Goal: Task Accomplishment & Management: Complete application form

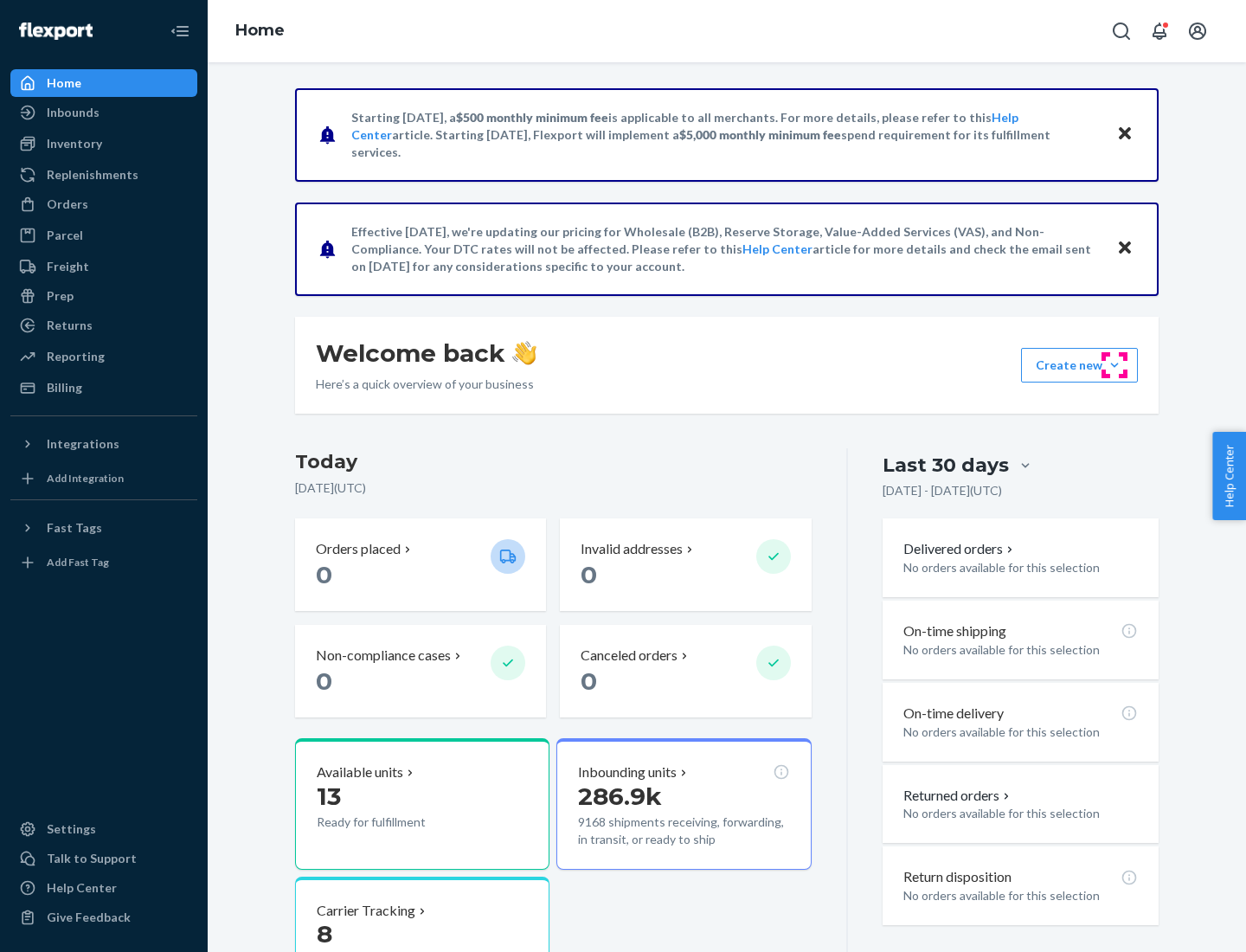
click at [1114, 365] on button "Create new Create new inbound Create new order Create new product" at bounding box center [1079, 365] width 117 height 34
click at [104, 112] on div "Inbounds" at bounding box center [104, 111] width 183 height 24
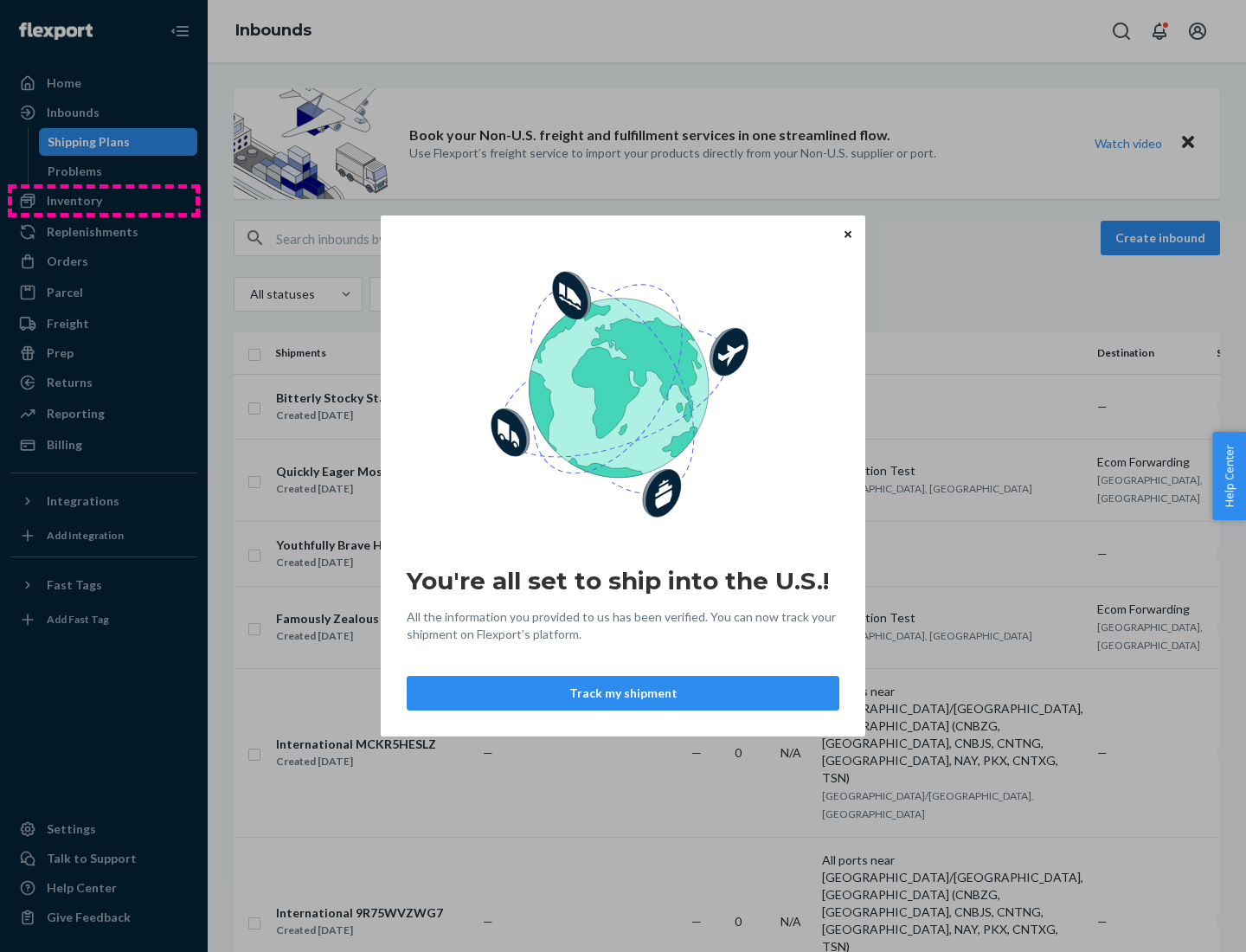
click at [104, 201] on div "You're all set to ship into the U.S.! All the information you provided to us ha…" at bounding box center [623, 476] width 1246 height 952
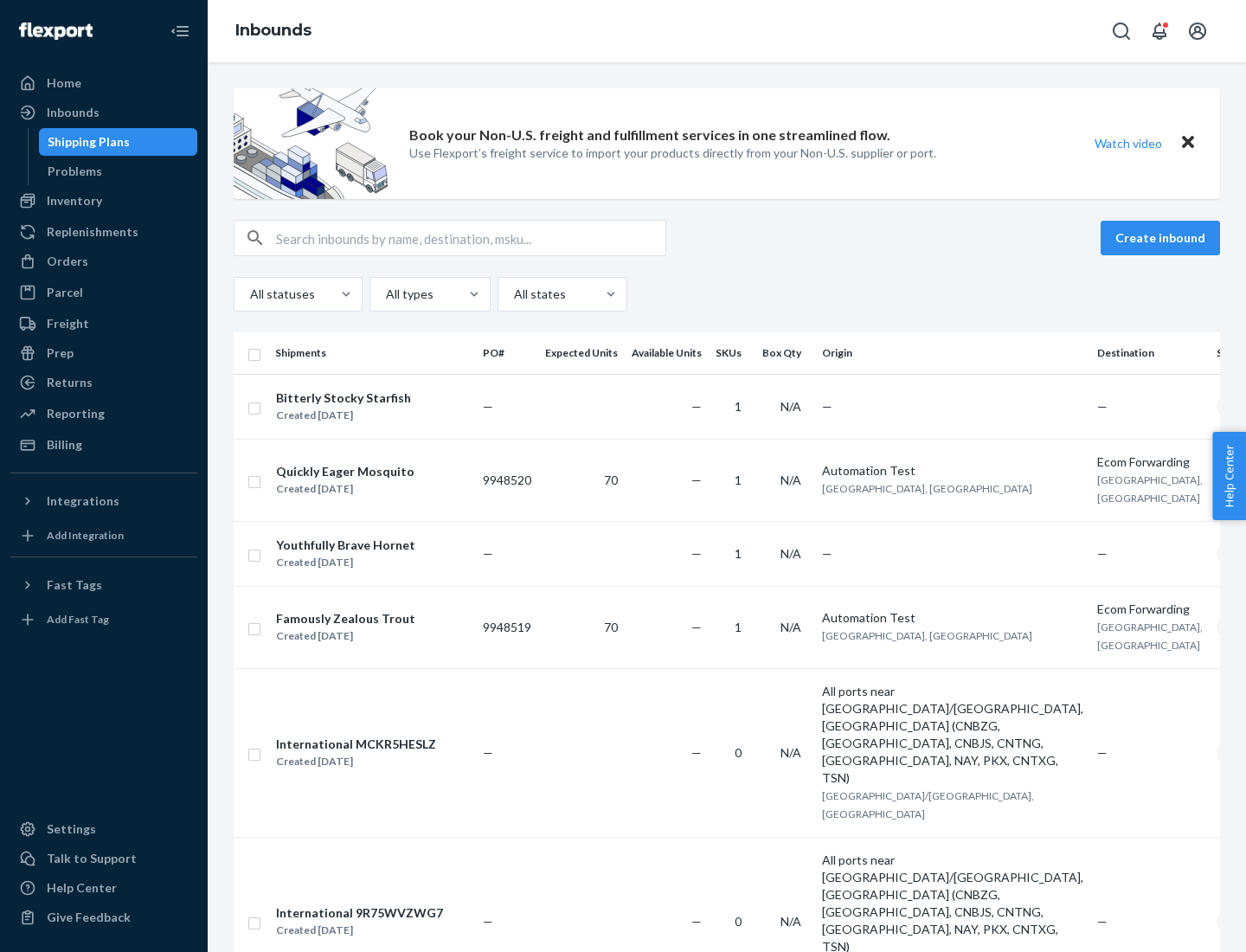
click at [727, 31] on div "Inbounds" at bounding box center [726, 30] width 1038 height 62
click at [727, 294] on div "All statuses All types All states" at bounding box center [726, 294] width 987 height 34
click at [86, 142] on div "Shipping Plans" at bounding box center [89, 142] width 82 height 17
click at [1163, 238] on button "Create inbound" at bounding box center [1160, 238] width 119 height 34
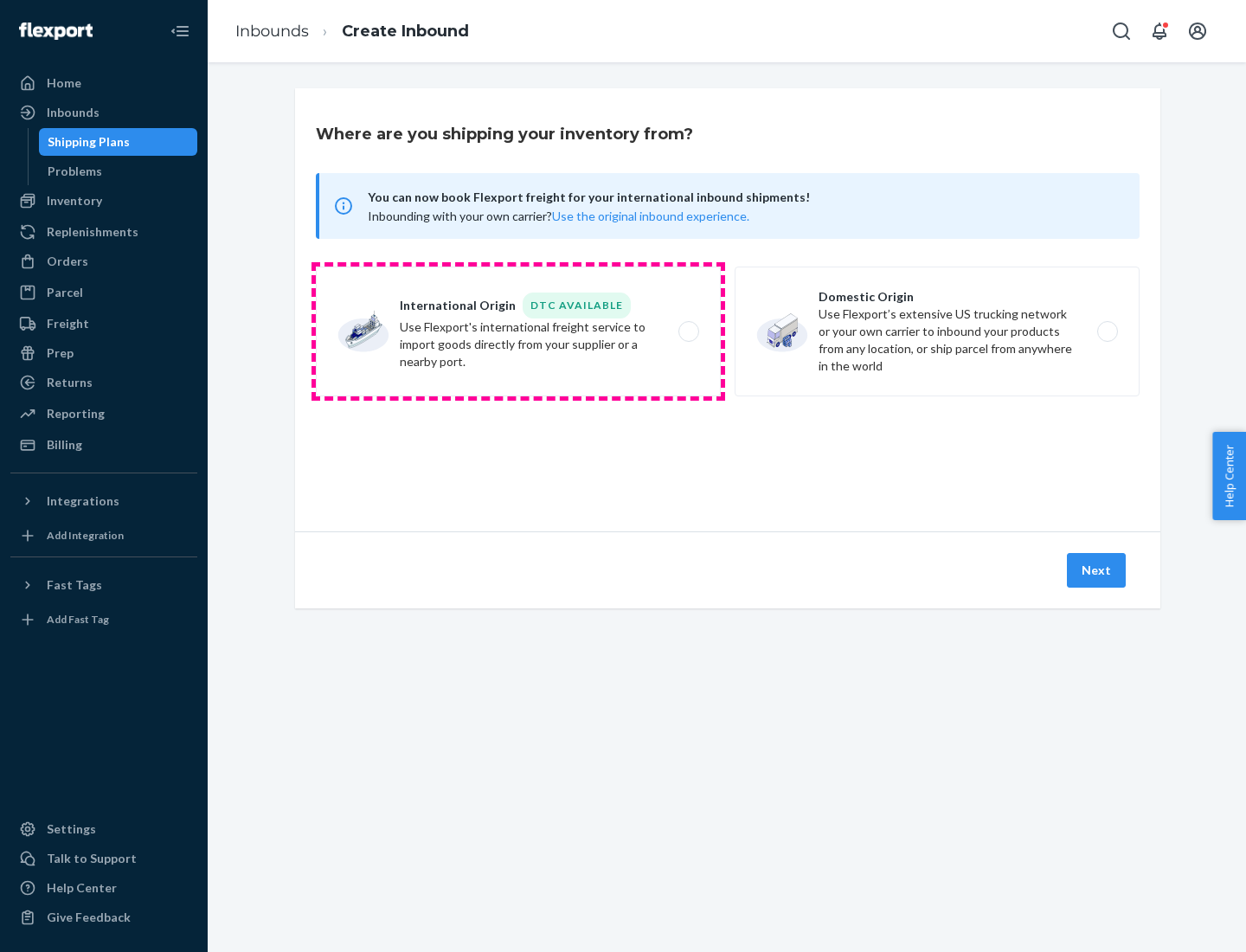
click at [519, 332] on label "International Origin DTC Available Use Flexport's international freight service…" at bounding box center [518, 332] width 405 height 130
click at [688, 332] on input "International Origin DTC Available Use Flexport's international freight service…" at bounding box center [694, 332] width 11 height 11
radio input "true"
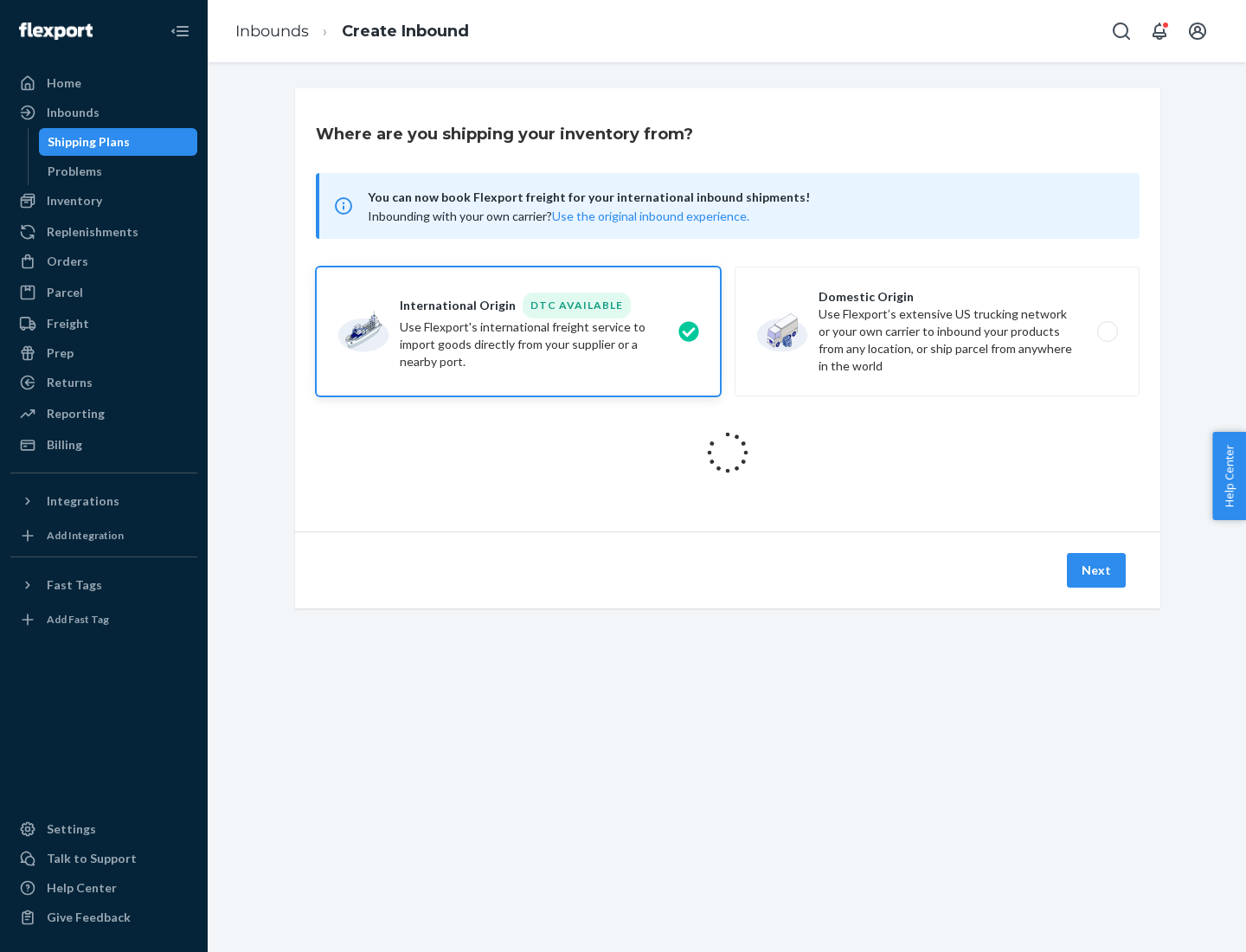
click at [728, 453] on icon at bounding box center [727, 453] width 69 height 69
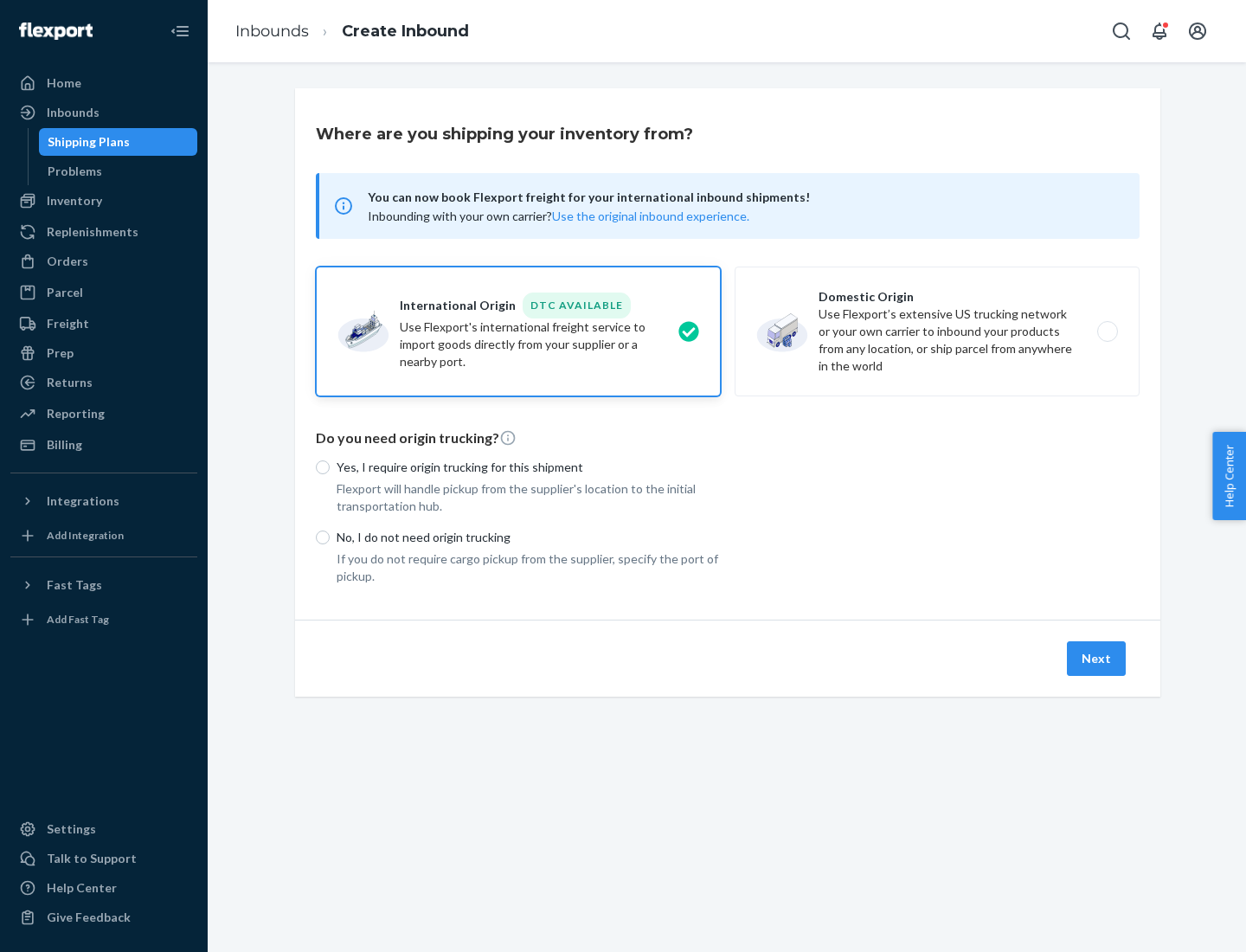
click at [529, 466] on p "Yes, I require origin trucking for this shipment" at bounding box center [528, 467] width 384 height 17
click at [330, 466] on input "Yes, I require origin trucking for this shipment" at bounding box center [322, 467] width 14 height 14
radio input "true"
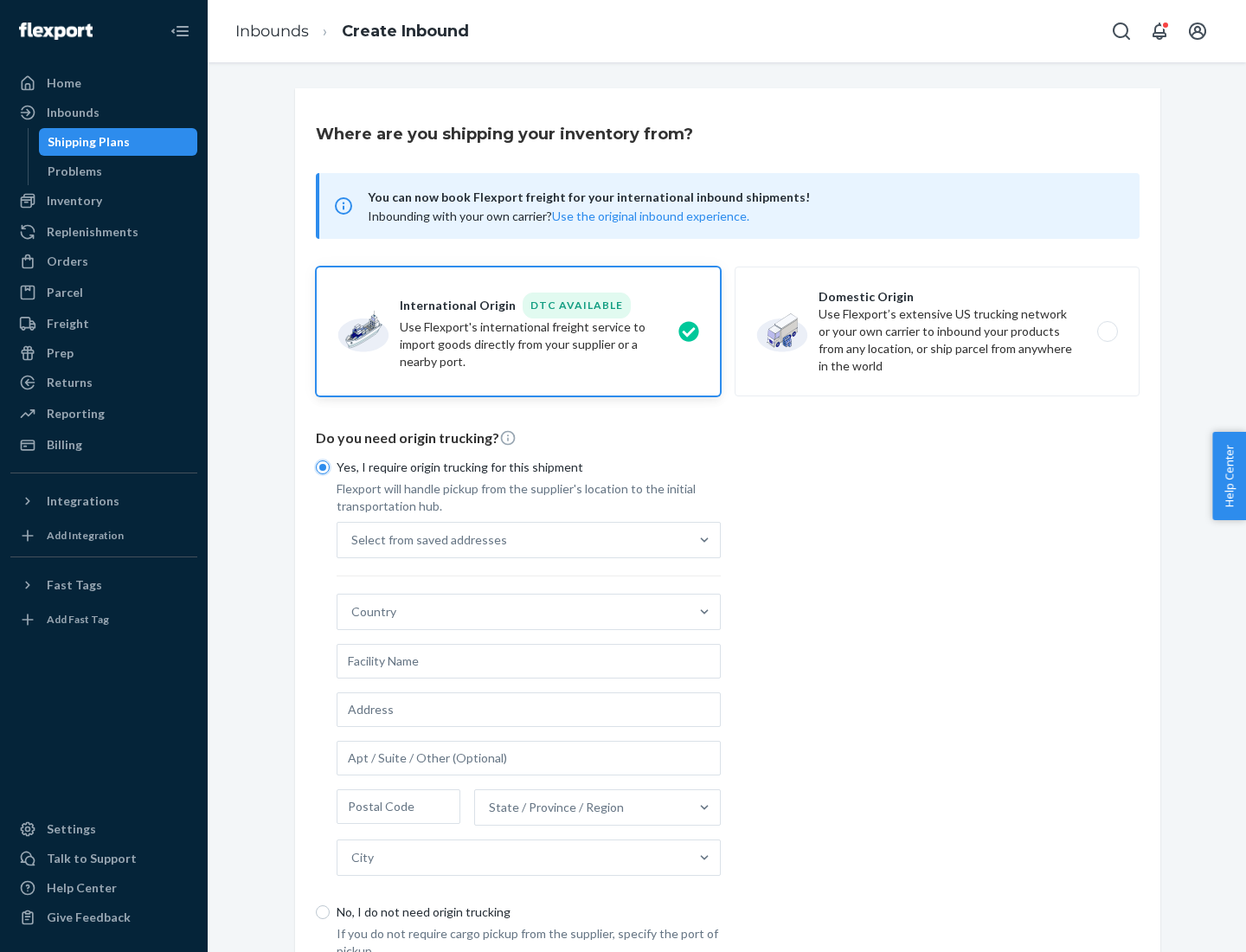
scroll to position [33, 0]
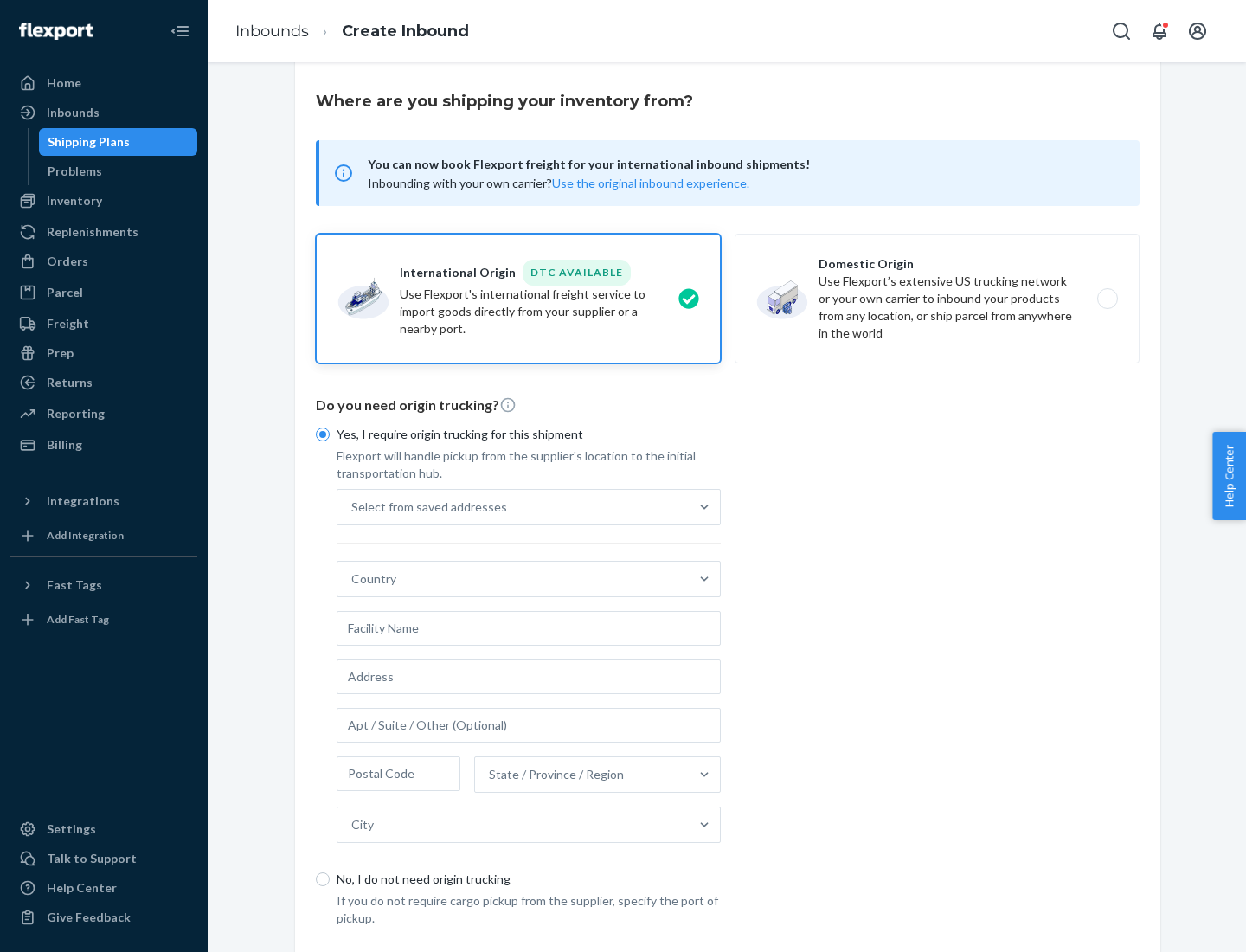
click at [513, 506] on div "Select from saved addresses" at bounding box center [513, 507] width 352 height 34
click at [353, 506] on input "Select from saved addresses" at bounding box center [353, 507] width 2 height 17
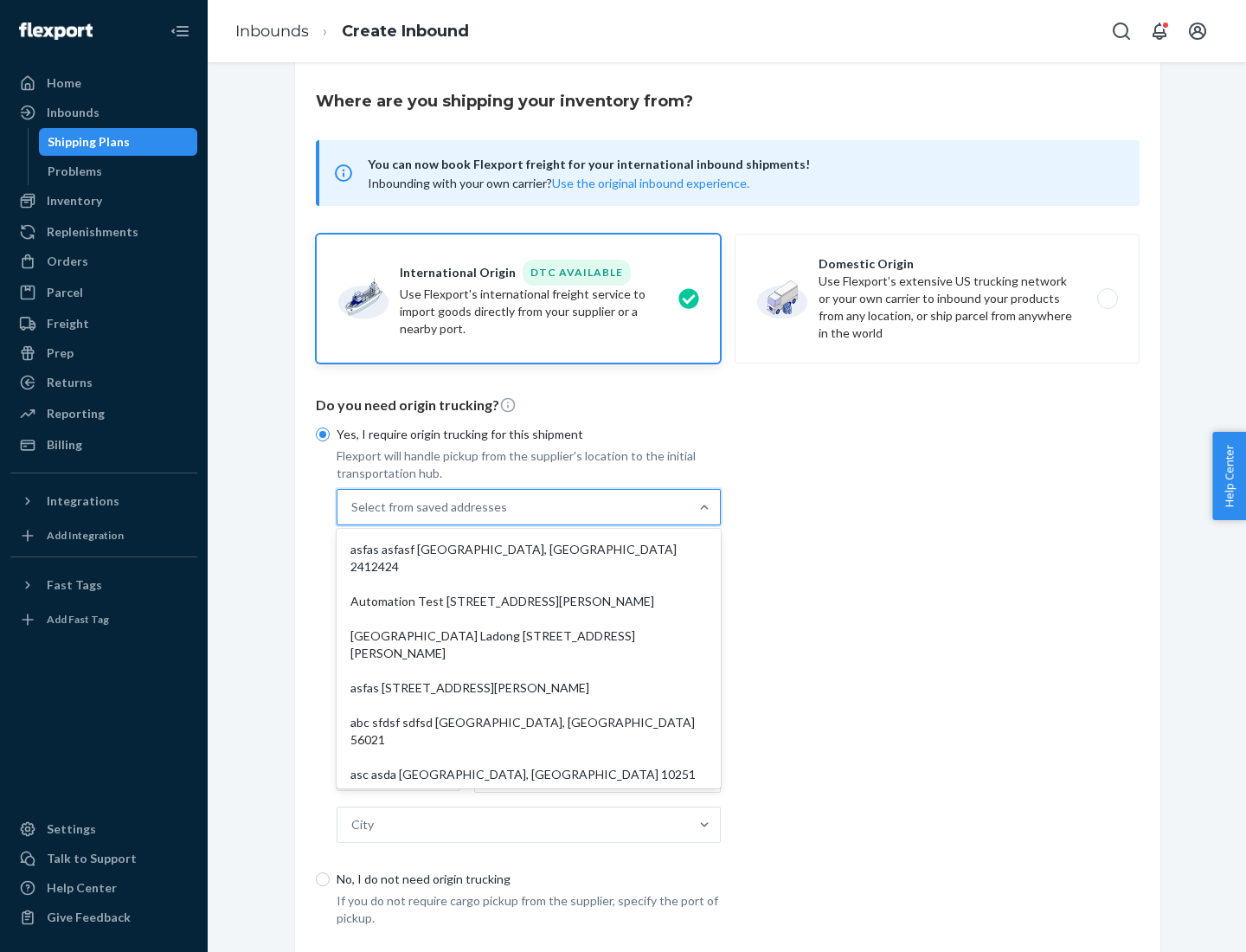
scroll to position [75, 0]
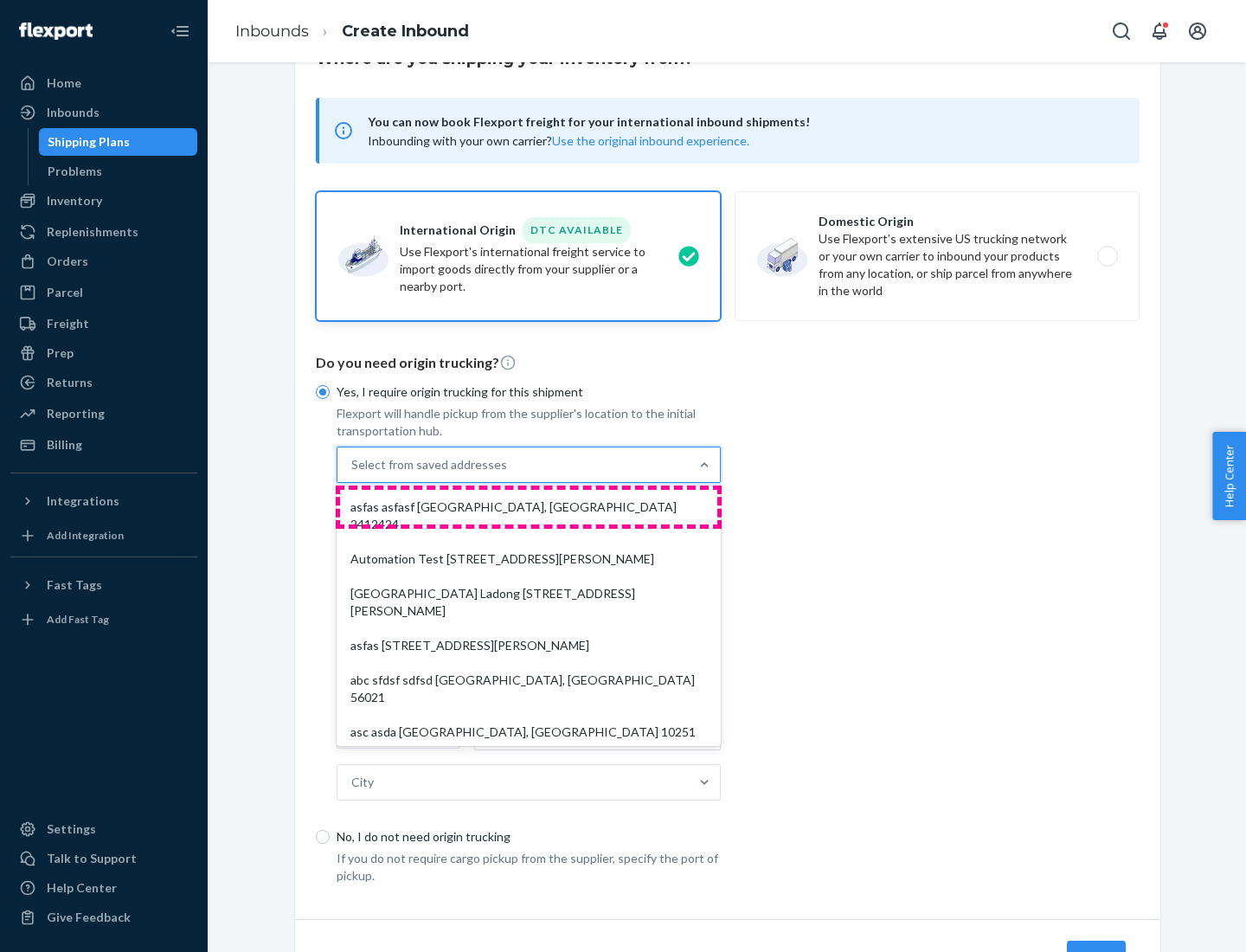
click at [529, 506] on div "asfas asfasf [GEOGRAPHIC_DATA], [GEOGRAPHIC_DATA] 2412424" at bounding box center [529, 516] width 378 height 51
click at [353, 474] on input "option asfas asfasf [GEOGRAPHIC_DATA], [GEOGRAPHIC_DATA] 2412424 focused, 1 of …" at bounding box center [353, 464] width 2 height 17
type input "asfas"
type input "asfasf"
type input "2412424"
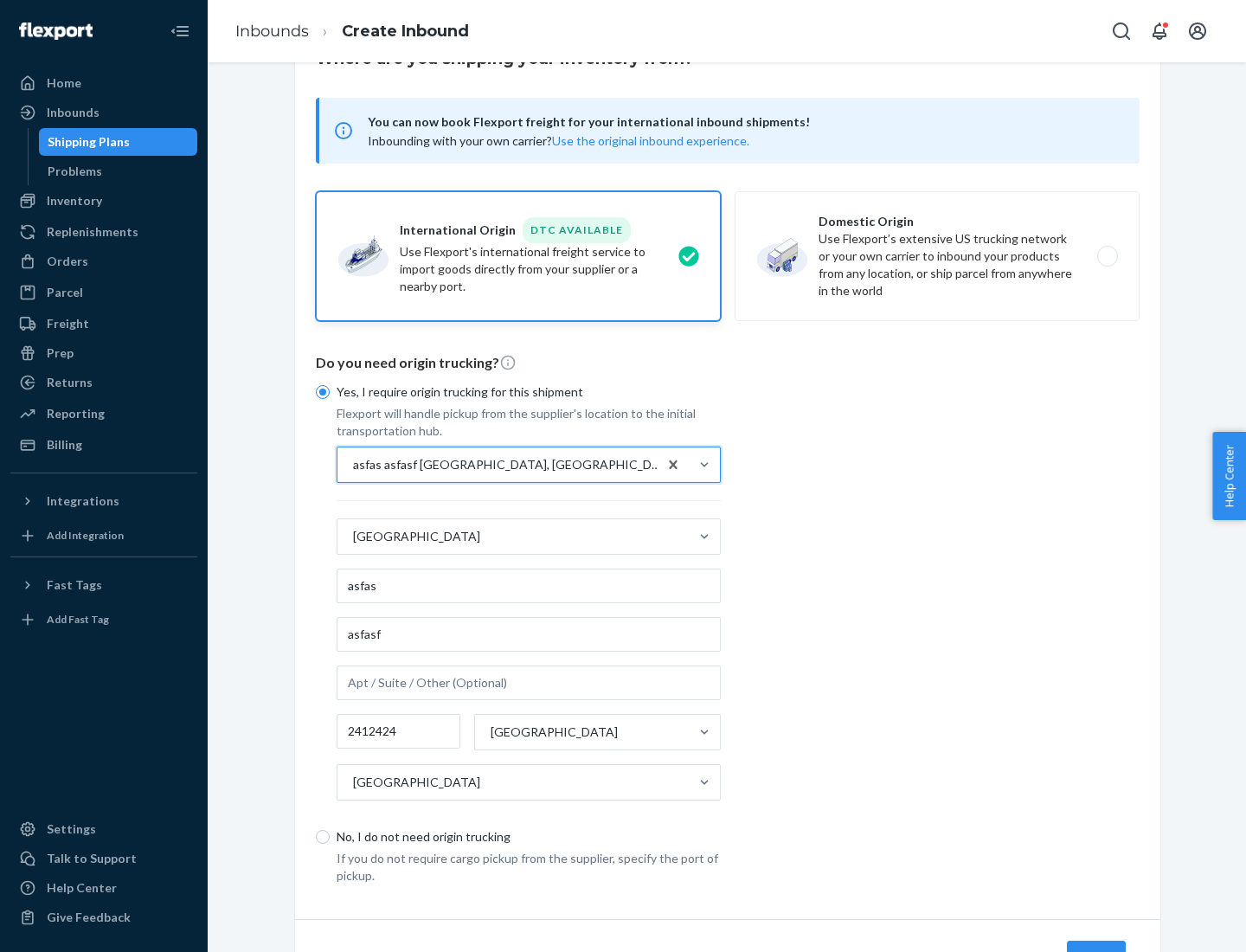
scroll to position [161, 0]
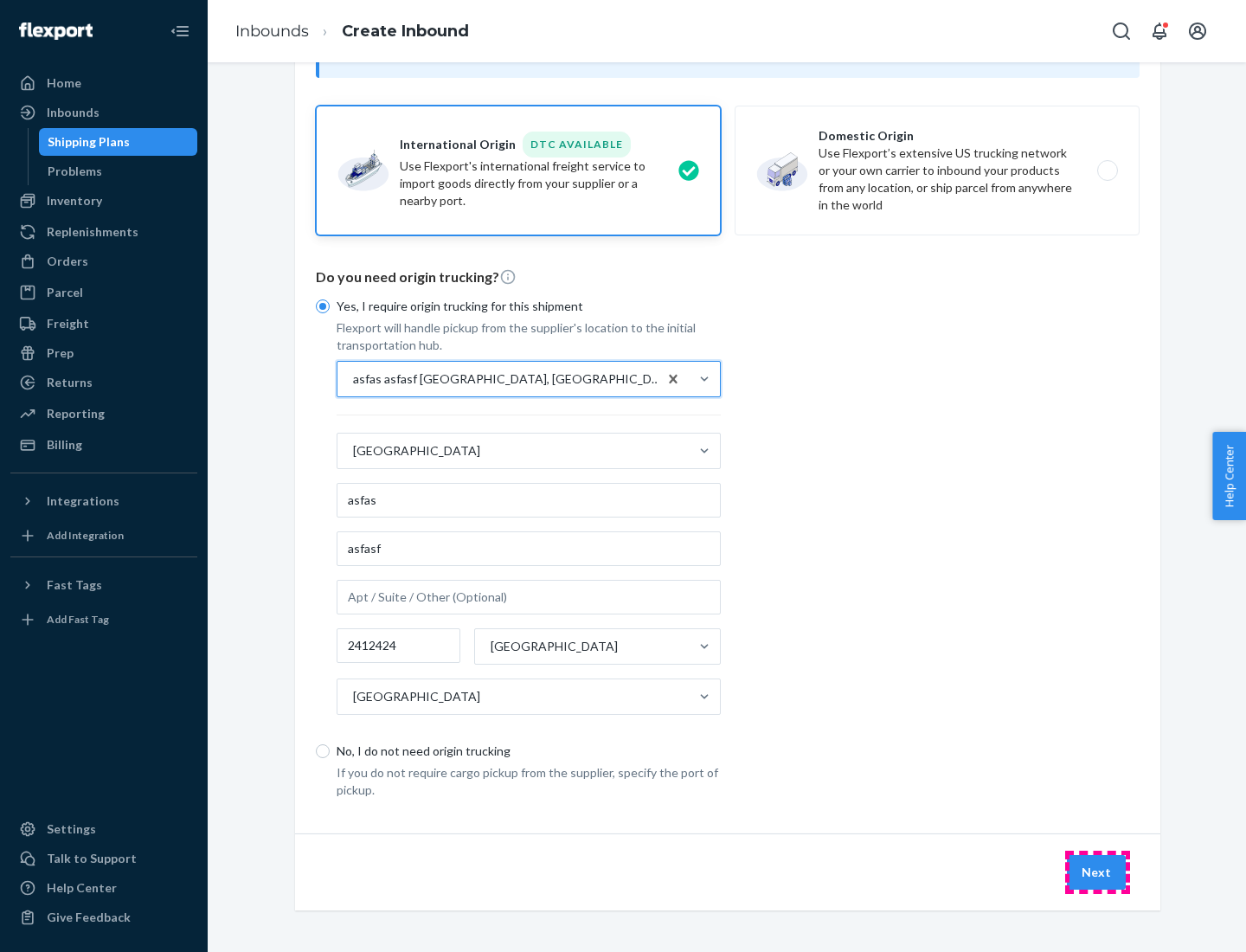
click at [1097, 871] on button "Next" at bounding box center [1096, 872] width 59 height 34
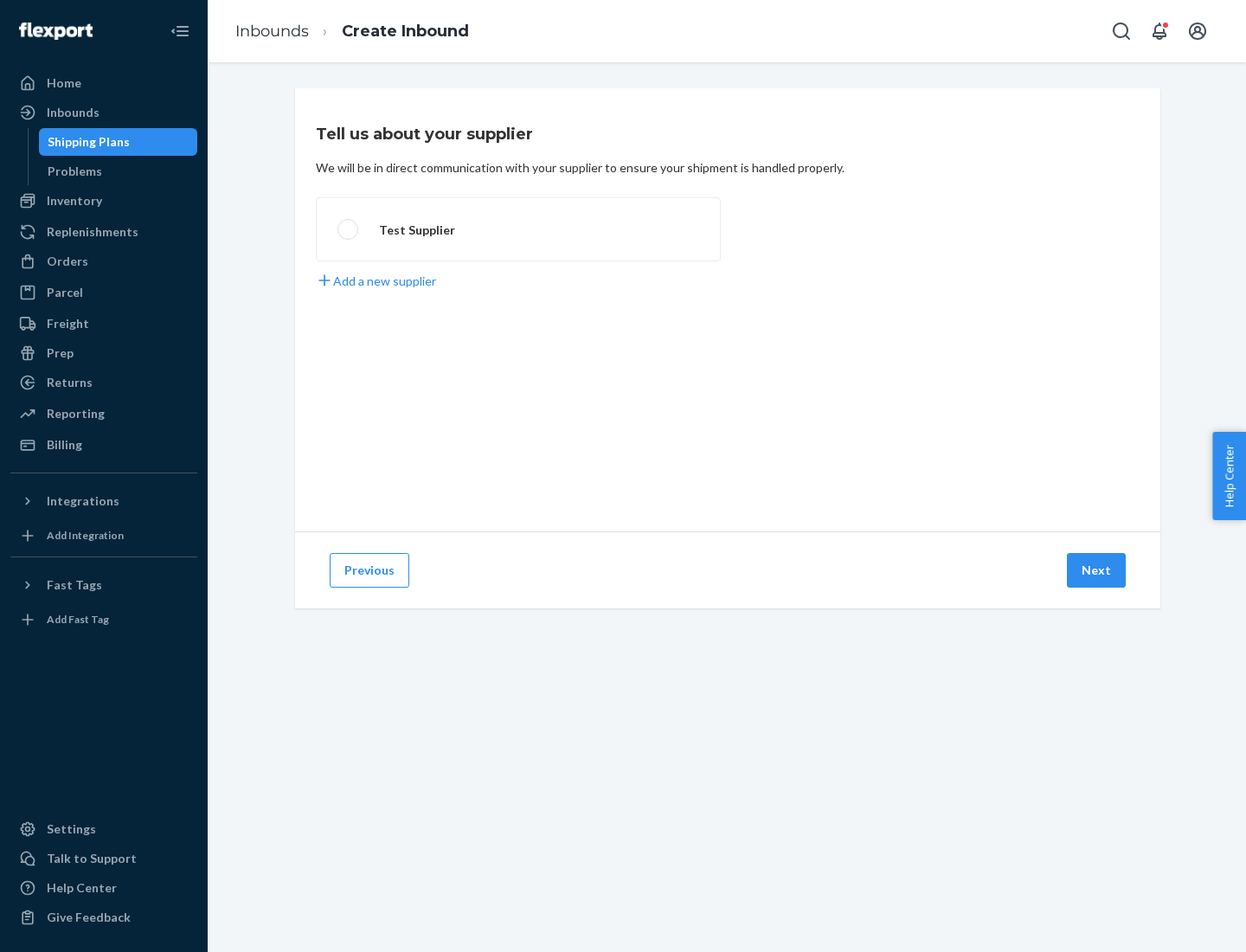
click at [519, 230] on label "Test Supplier" at bounding box center [518, 229] width 405 height 64
click at [349, 230] on input "Test Supplier" at bounding box center [343, 230] width 11 height 11
radio input "true"
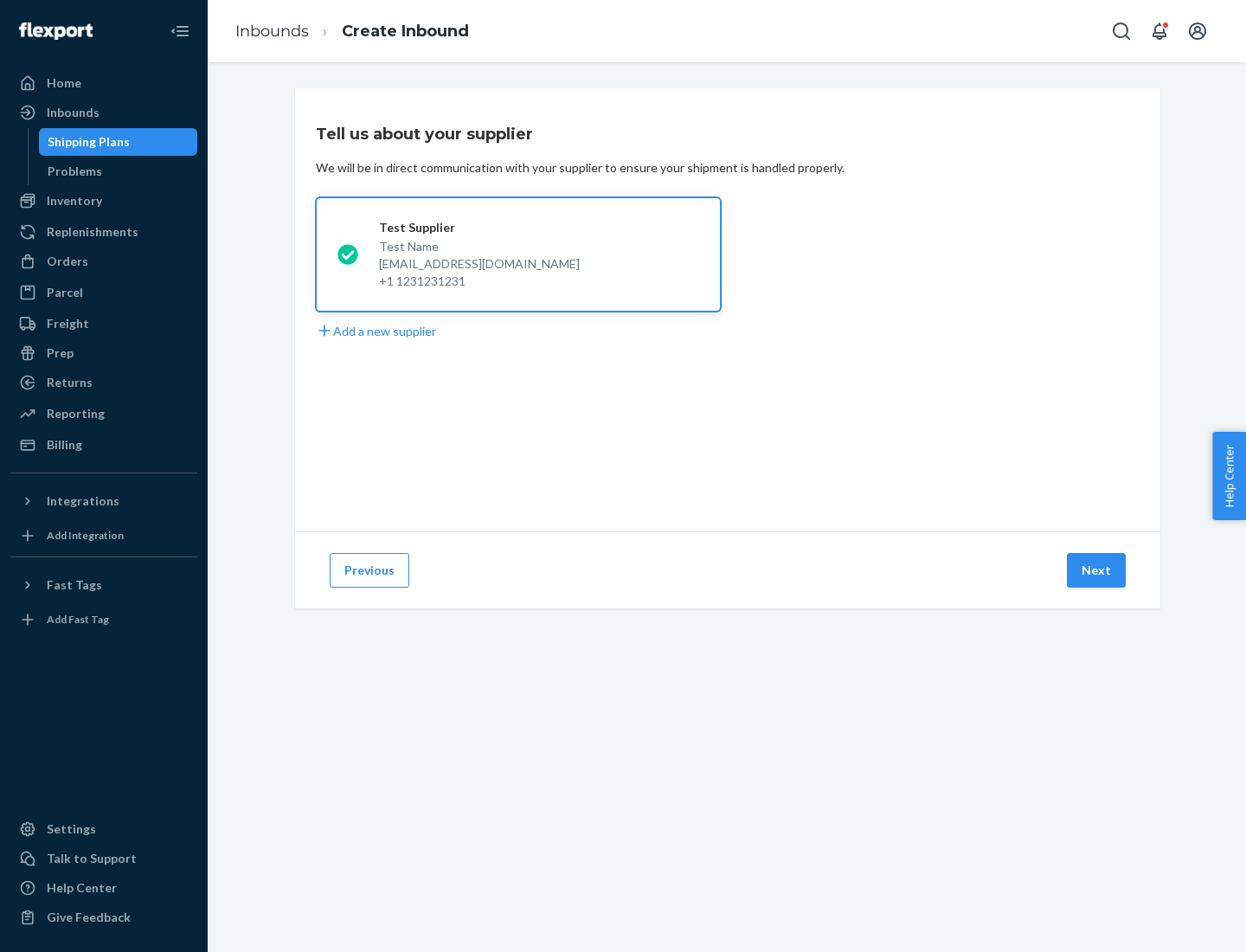
click at [1097, 570] on button "Next" at bounding box center [1096, 570] width 59 height 34
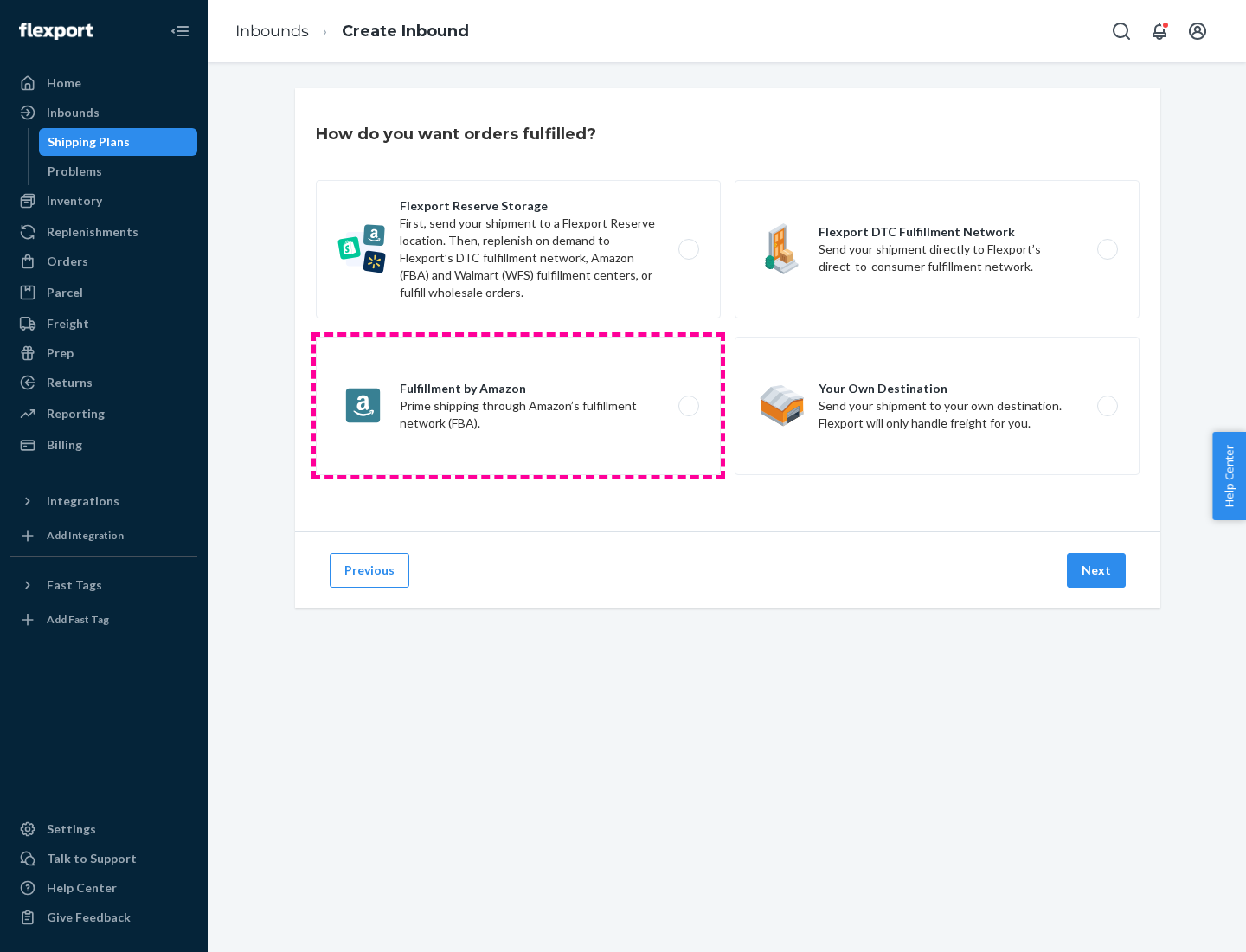
click at [519, 406] on label "Fulfillment by Amazon Prime shipping through Amazon’s fulfillment network (FBA)." at bounding box center [518, 405] width 405 height 138
click at [688, 406] on input "Fulfillment by Amazon Prime shipping through Amazon’s fulfillment network (FBA)." at bounding box center [694, 406] width 11 height 11
radio input "true"
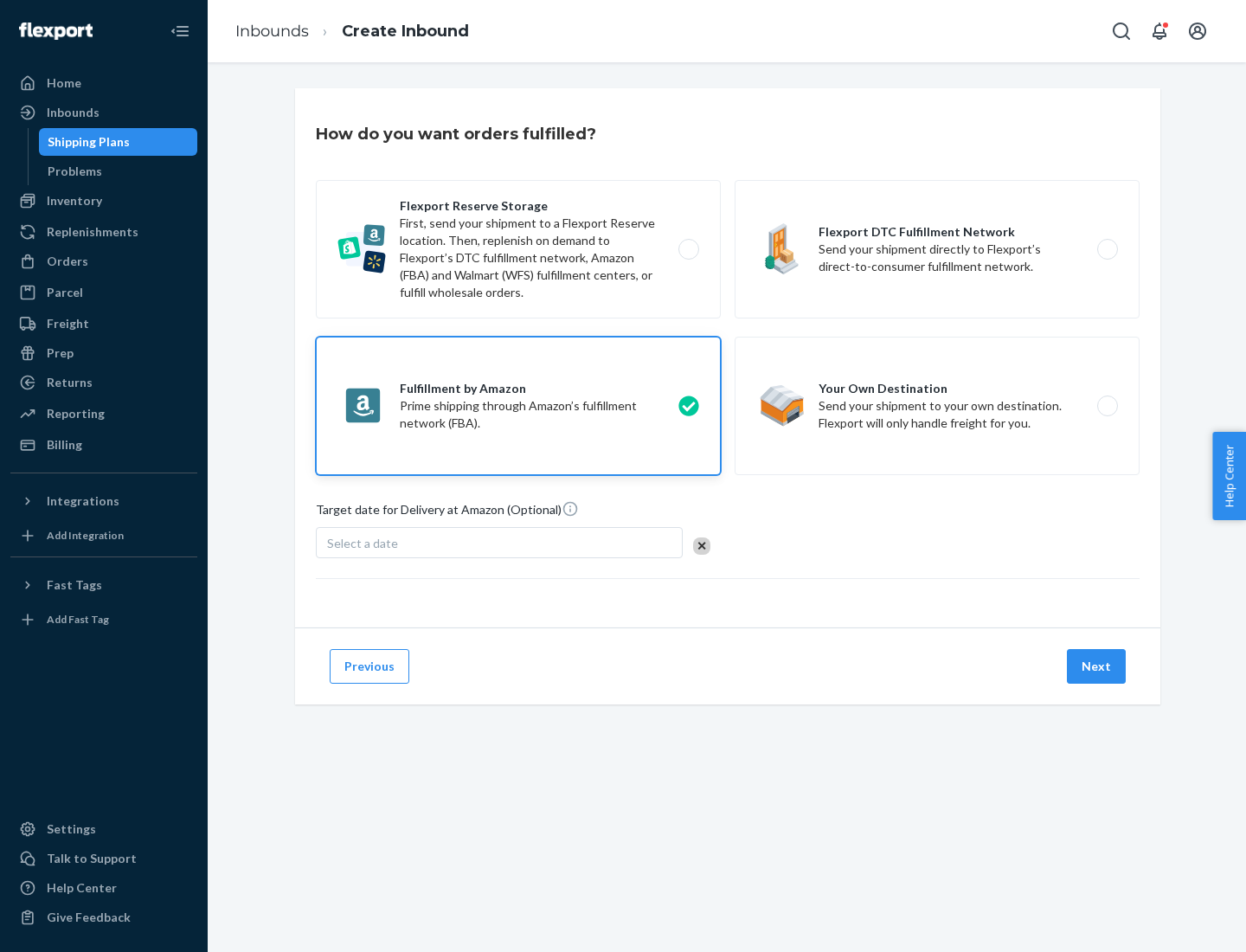
click at [1097, 666] on button "Next" at bounding box center [1096, 666] width 59 height 34
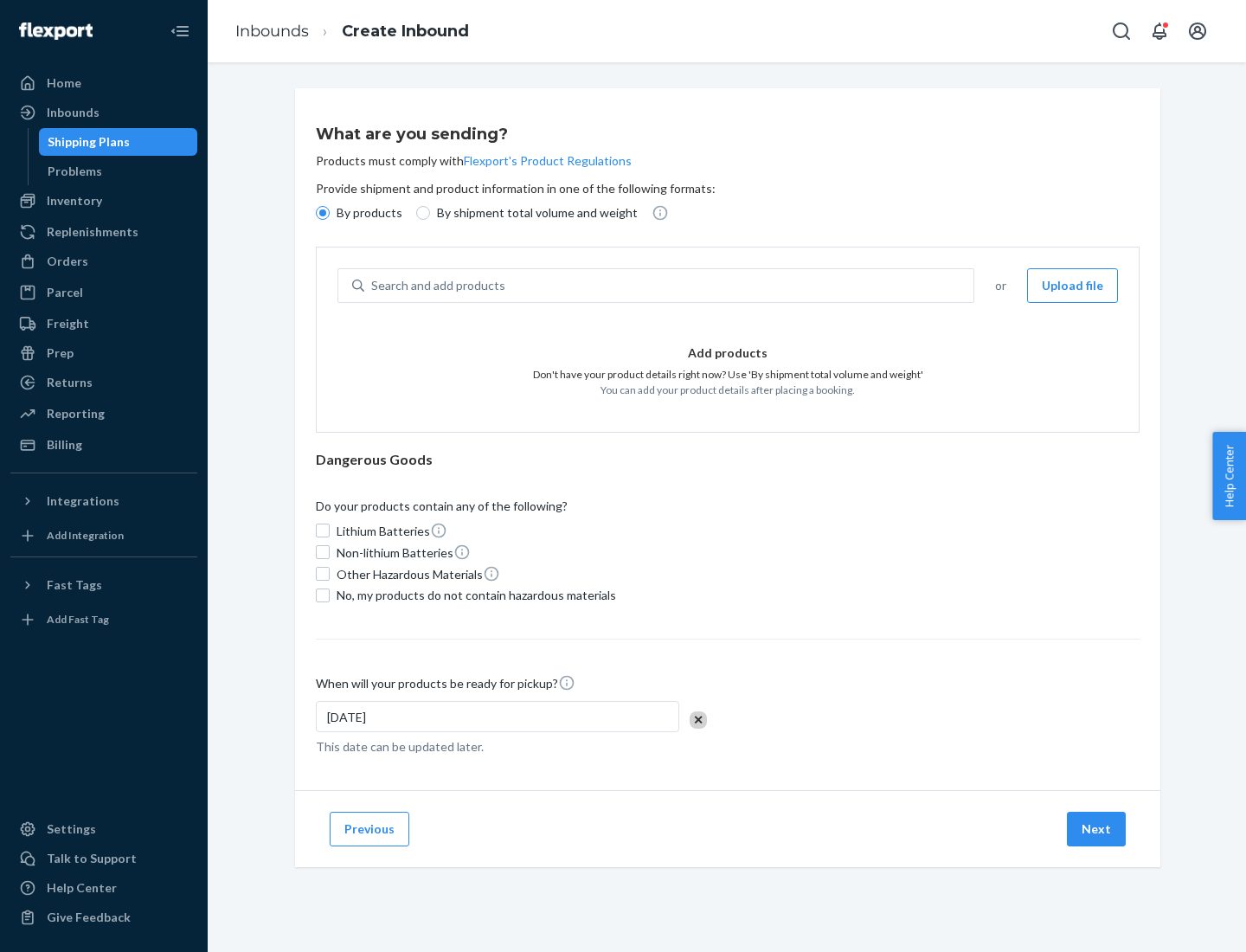
click at [532, 213] on p "By shipment total volume and weight" at bounding box center [537, 213] width 201 height 17
click at [430, 213] on input "By shipment total volume and weight" at bounding box center [423, 213] width 14 height 14
radio input "true"
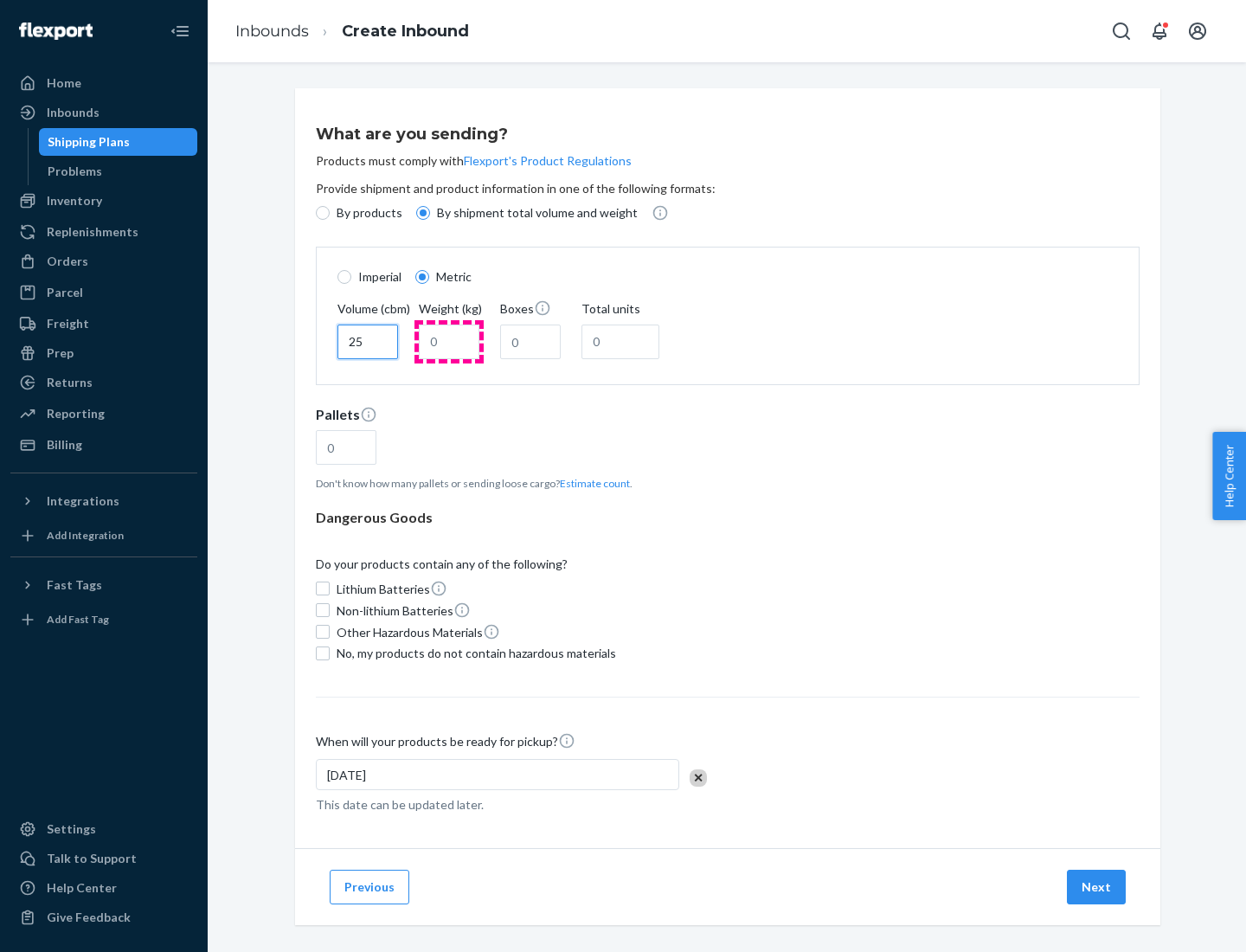
type input "25"
type input "100"
type input "50"
type input "500"
click at [591, 483] on button "Estimate count" at bounding box center [595, 482] width 71 height 14
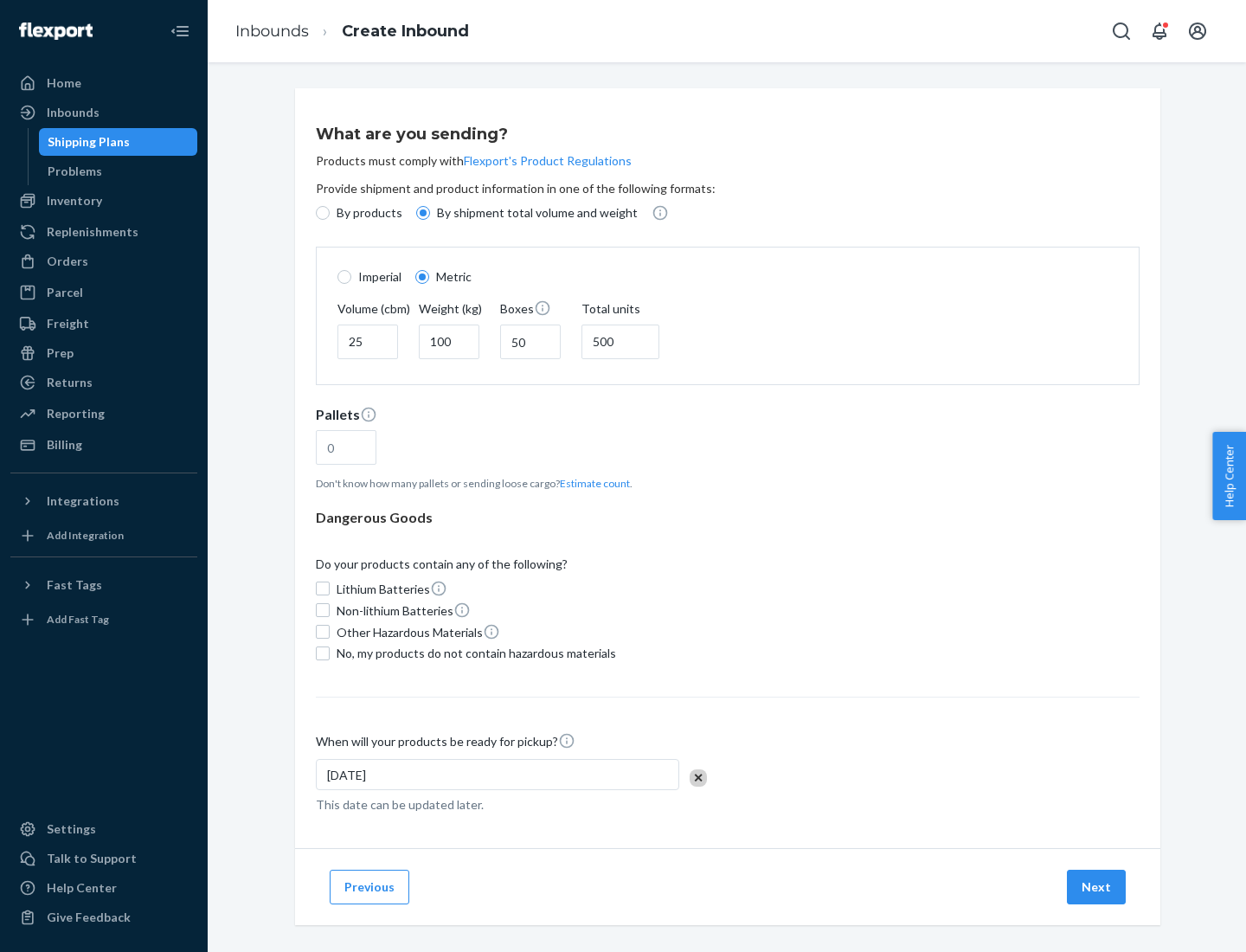
type input "16"
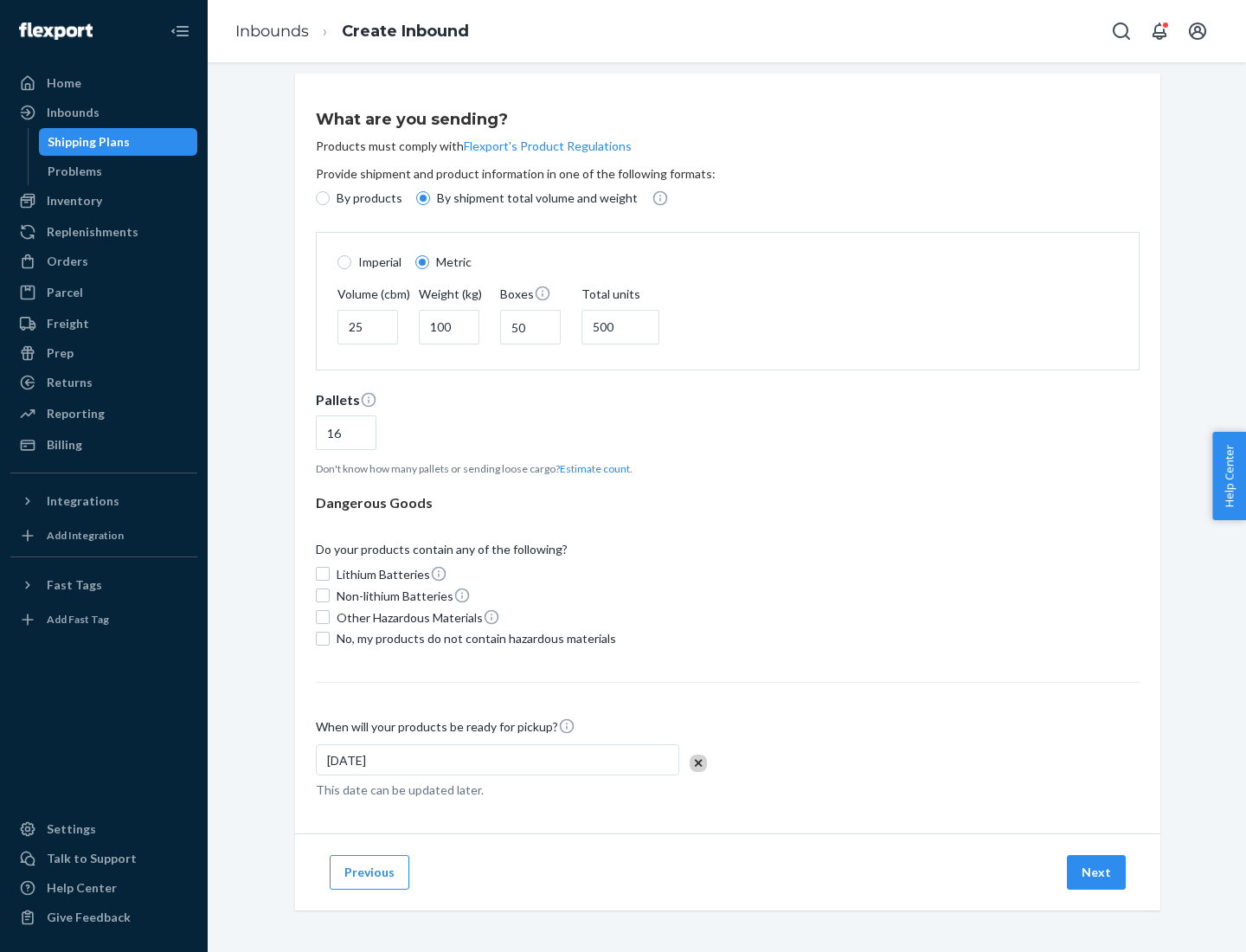
click at [474, 638] on span "No, my products do not contain hazardous materials" at bounding box center [476, 638] width 279 height 17
click at [330, 638] on input "No, my products do not contain hazardous materials" at bounding box center [322, 638] width 14 height 14
checkbox input "true"
click at [1097, 871] on button "Next" at bounding box center [1096, 872] width 59 height 34
